Goal: Book appointment/travel/reservation

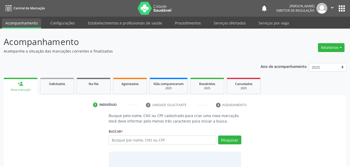
click at [144, 138] on input "text" at bounding box center [162, 140] width 107 height 9
type input "704205783027982"
click at [226, 143] on button "Pesquisar" at bounding box center [229, 140] width 23 height 9
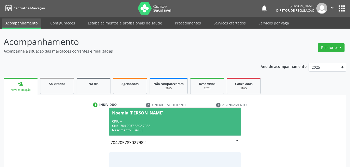
click at [196, 126] on div "CNS: 704 2057 8302 7982" at bounding box center [175, 126] width 126 height 4
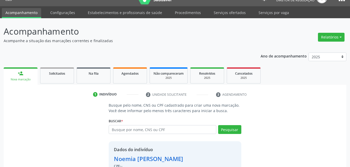
scroll to position [42, 0]
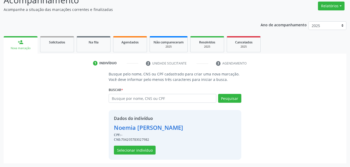
click at [149, 155] on div "Dados do indivíduo [PERSON_NAME] CPF: -- CNS: 704205783027982 Selecionar indiví…" at bounding box center [175, 135] width 132 height 50
click at [148, 152] on button "Selecionar indivíduo" at bounding box center [135, 150] width 42 height 9
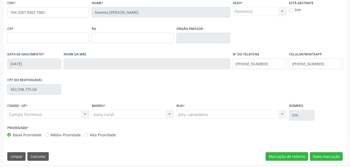
scroll to position [115, 0]
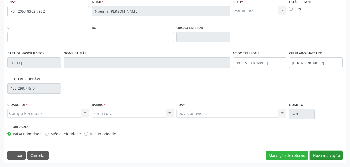
click at [337, 153] on button "Nova marcação" at bounding box center [326, 156] width 33 height 9
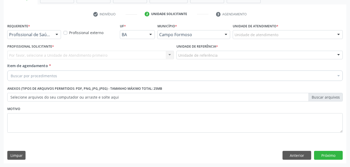
scroll to position [91, 0]
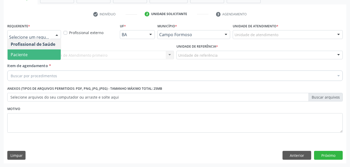
click at [47, 51] on span "Paciente" at bounding box center [34, 55] width 53 height 10
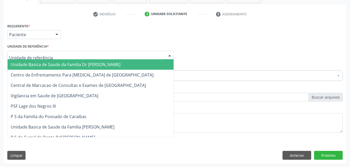
click at [80, 53] on div at bounding box center [90, 55] width 167 height 9
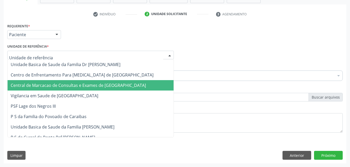
click at [89, 83] on span "Central de Marcacao de Consultas e Exames de [GEOGRAPHIC_DATA]" at bounding box center [78, 86] width 135 height 6
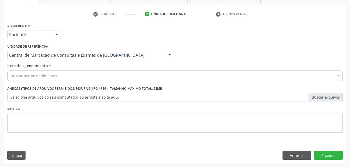
click at [90, 74] on div "Buscar por procedimentos" at bounding box center [175, 76] width 336 height 10
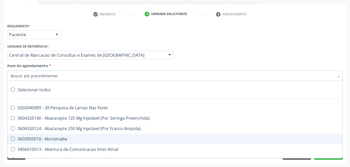
click at [116, 76] on div at bounding box center [175, 76] width 336 height 10
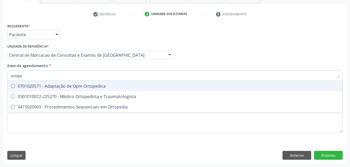
type input "ortoped"
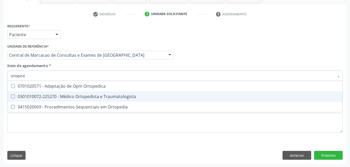
click at [120, 98] on div "0301010072-225270 - Médico Ortopedista e Traumatologista" at bounding box center [175, 97] width 329 height 4
checkbox Traumatologista "true"
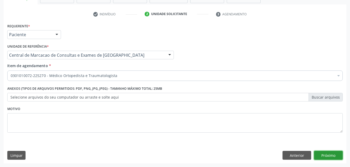
click at [321, 158] on div "Requerente * Paciente Profissional de Saúde Paciente Nenhum resultado encontrad…" at bounding box center [175, 93] width 343 height 142
click at [321, 158] on button "Próximo" at bounding box center [328, 155] width 29 height 9
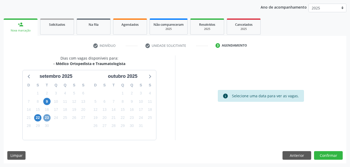
click at [47, 117] on span "23" at bounding box center [46, 117] width 7 height 7
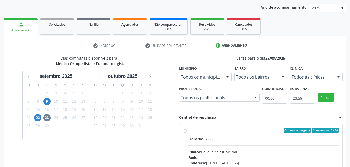
click at [250, 137] on div "Horário: 07:00" at bounding box center [264, 139] width 151 height 5
click at [187, 133] on input "Ordem de chegada Consumidos: 0 / 20 Horário: 07:00 Clínica: Policlínica Municip…" at bounding box center [185, 130] width 4 height 5
radio input "true"
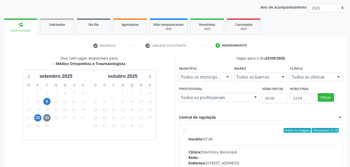
scroll to position [144, 0]
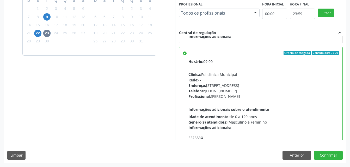
radio input "true"
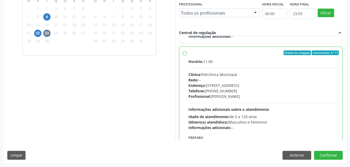
click at [183, 51] on input "Ordem de chegada Consumidos: 0 / 17 Horário: 11:00 Clínica: Policlínica Municip…" at bounding box center [185, 53] width 4 height 5
radio input "true"
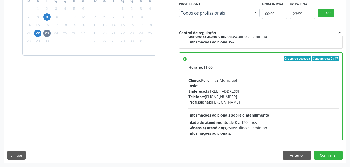
radio input "true"
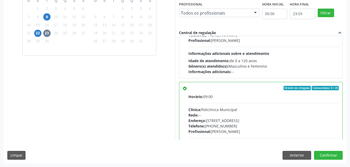
radio input "true"
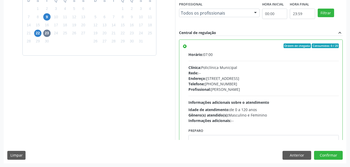
radio input "true"
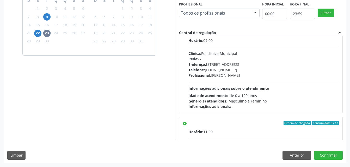
click at [183, 30] on input "Ordem de chegada Consumidos: 0 / 20 Horário: 09:00 Clínica: Policlínica Municip…" at bounding box center [185, 32] width 4 height 5
radio input "true"
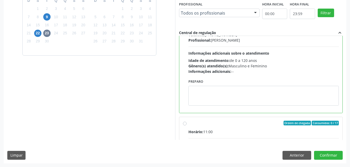
scroll to position [49, 0]
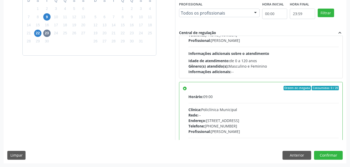
radio input "true"
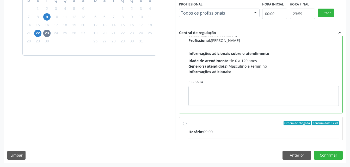
scroll to position [0, 0]
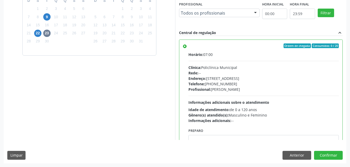
radio input "true"
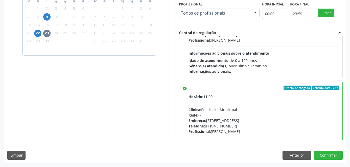
radio input "true"
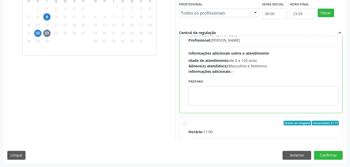
scroll to position [49, 0]
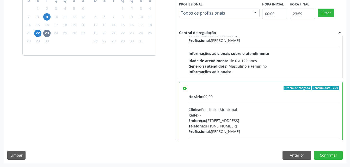
radio input "true"
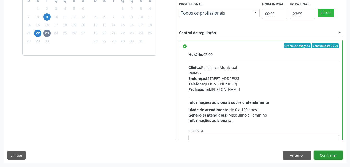
click at [332, 154] on button "Confirmar" at bounding box center [328, 155] width 29 height 9
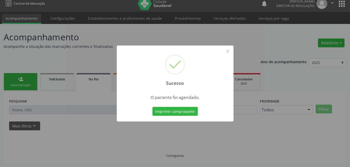
scroll to position [5, 0]
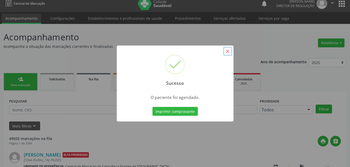
click at [228, 53] on button "×" at bounding box center [228, 51] width 9 height 9
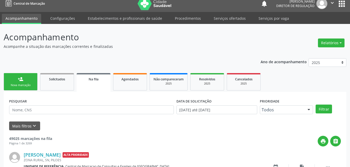
click at [28, 86] on div "Nova marcação" at bounding box center [21, 85] width 26 height 4
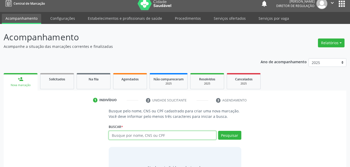
click at [123, 135] on input "text" at bounding box center [162, 135] width 107 height 9
type input "702206177619710"
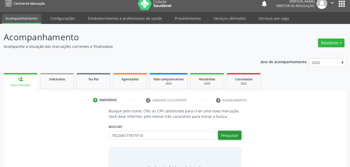
click at [228, 135] on button "Pesquisar" at bounding box center [229, 135] width 23 height 9
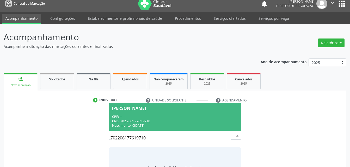
click at [200, 122] on div "CNS: 702 2061 7761 9710" at bounding box center [175, 121] width 126 height 4
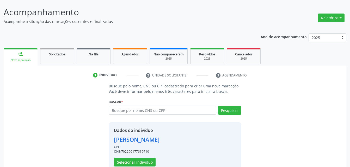
scroll to position [42, 0]
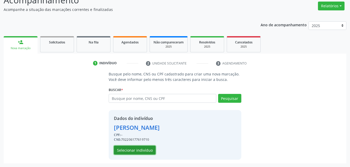
click at [142, 151] on button "Selecionar indivíduo" at bounding box center [135, 150] width 42 height 9
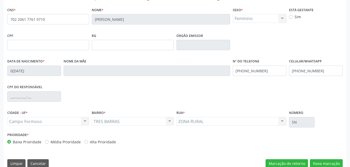
scroll to position [115, 0]
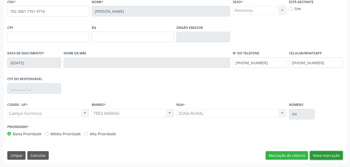
click at [337, 156] on button "Nova marcação" at bounding box center [326, 156] width 33 height 9
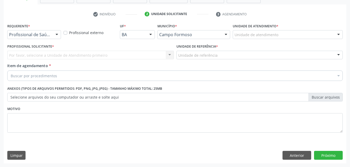
scroll to position [91, 0]
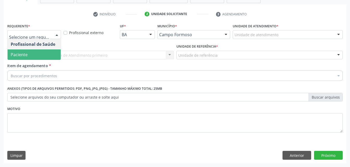
click at [49, 50] on span "Paciente" at bounding box center [34, 55] width 53 height 10
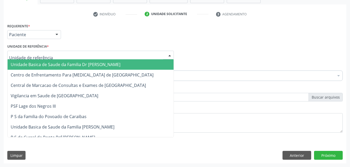
click at [70, 55] on div at bounding box center [90, 55] width 167 height 9
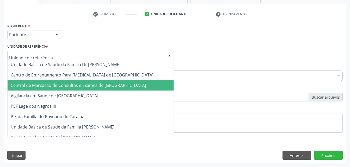
click at [77, 82] on span "Central de Marcacao de Consultas e Exames de [GEOGRAPHIC_DATA]" at bounding box center [91, 85] width 166 height 10
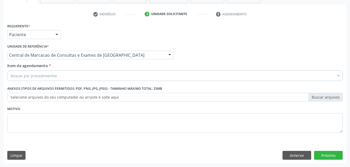
click at [68, 73] on div "Buscar por procedimentos" at bounding box center [175, 76] width 336 height 10
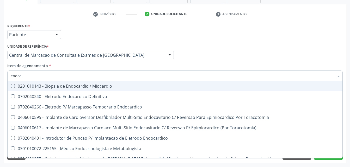
type input "endocr"
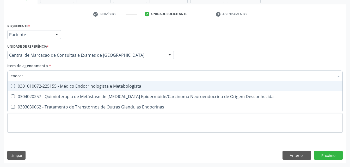
click at [77, 91] on span "0301010072-225155 - Médico Endocrinologista e Metabologista" at bounding box center [175, 86] width 335 height 10
checkbox Metabologista "true"
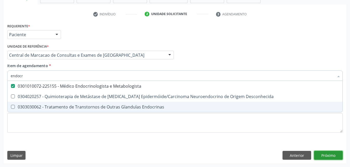
checkbox Desconhecida "true"
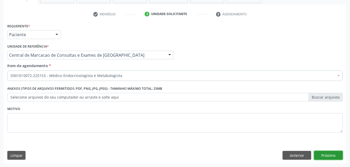
click at [319, 156] on div "Requerente * Paciente Profissional de Saúde Paciente Nenhum resultado encontrad…" at bounding box center [175, 93] width 343 height 142
click at [332, 154] on button "Próximo" at bounding box center [328, 155] width 29 height 9
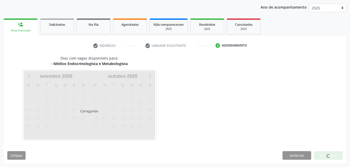
scroll to position [59, 0]
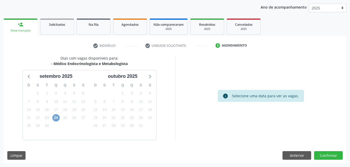
click at [57, 119] on span "24" at bounding box center [55, 117] width 7 height 7
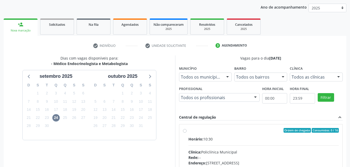
click at [187, 133] on input "Ordem de chegada Consumidos: 0 / 16 Horário: 10:30 Clínica: Policlínica Municip…" at bounding box center [185, 130] width 4 height 5
radio input "true"
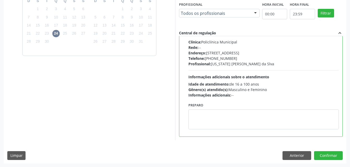
scroll to position [144, 0]
click at [326, 154] on button "Confirmar" at bounding box center [328, 155] width 29 height 9
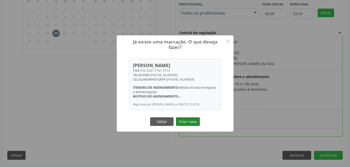
click at [187, 123] on button "Criar novo" at bounding box center [188, 122] width 24 height 9
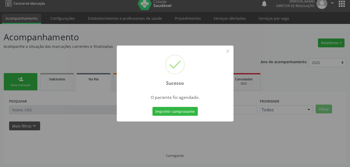
scroll to position [5, 0]
click at [230, 49] on button "×" at bounding box center [228, 51] width 9 height 9
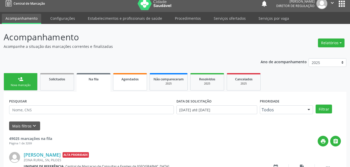
click at [128, 82] on link "Agendados" at bounding box center [130, 81] width 34 height 17
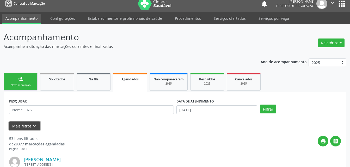
click at [32, 130] on button "Mais filtros keyboard_arrow_down" at bounding box center [24, 126] width 31 height 9
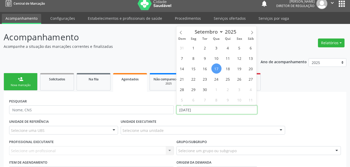
click at [187, 113] on input "[DATE]" at bounding box center [217, 110] width 81 height 9
click at [206, 78] on span "23" at bounding box center [205, 79] width 10 height 10
type input "23/09/2025"
click at [206, 78] on span "23" at bounding box center [205, 79] width 10 height 10
click at [209, 107] on input "23/09/2025" at bounding box center [217, 110] width 81 height 9
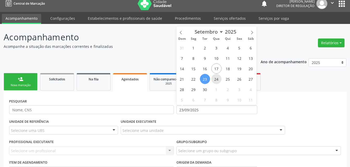
click at [216, 80] on span "24" at bounding box center [217, 79] width 10 height 10
type input "[DATE]"
click at [216, 80] on span "24" at bounding box center [217, 79] width 10 height 10
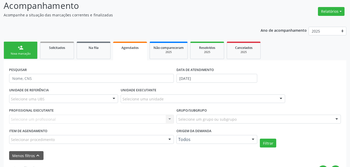
scroll to position [57, 0]
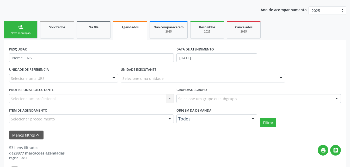
click at [128, 117] on div "Selecionar procedimento" at bounding box center [91, 119] width 165 height 9
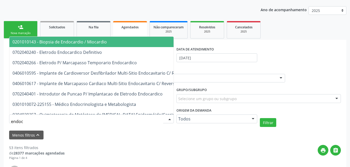
type input "endocr"
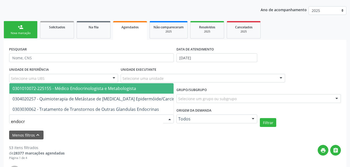
click at [122, 86] on span "0301010072-225155 - Médico Endocrinologista e Metabologista" at bounding box center [75, 89] width 124 height 6
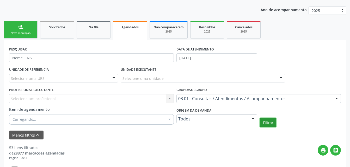
click at [271, 126] on button "Filtrar" at bounding box center [268, 122] width 16 height 9
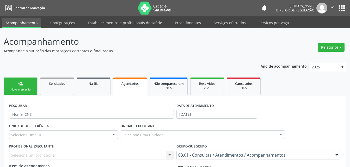
scroll to position [0, 0]
